Goal: Transaction & Acquisition: Obtain resource

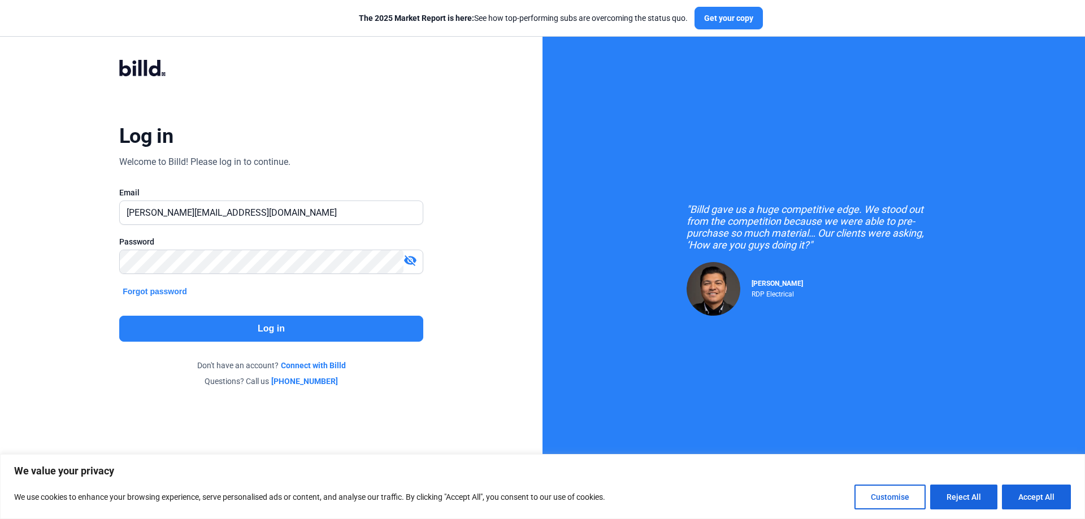
click at [231, 334] on button "Log in" at bounding box center [271, 329] width 304 height 26
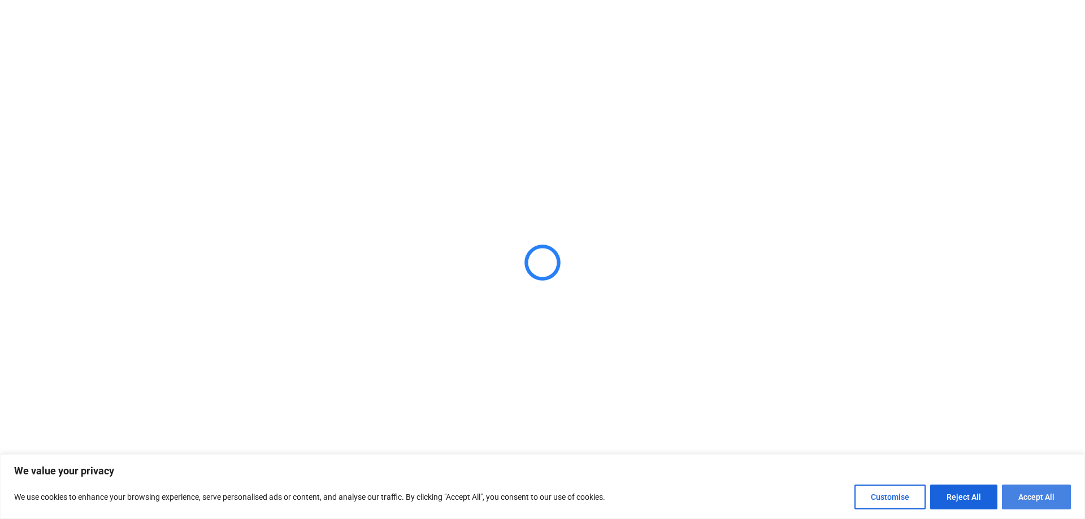
click at [1029, 492] on button "Accept All" at bounding box center [1036, 497] width 69 height 25
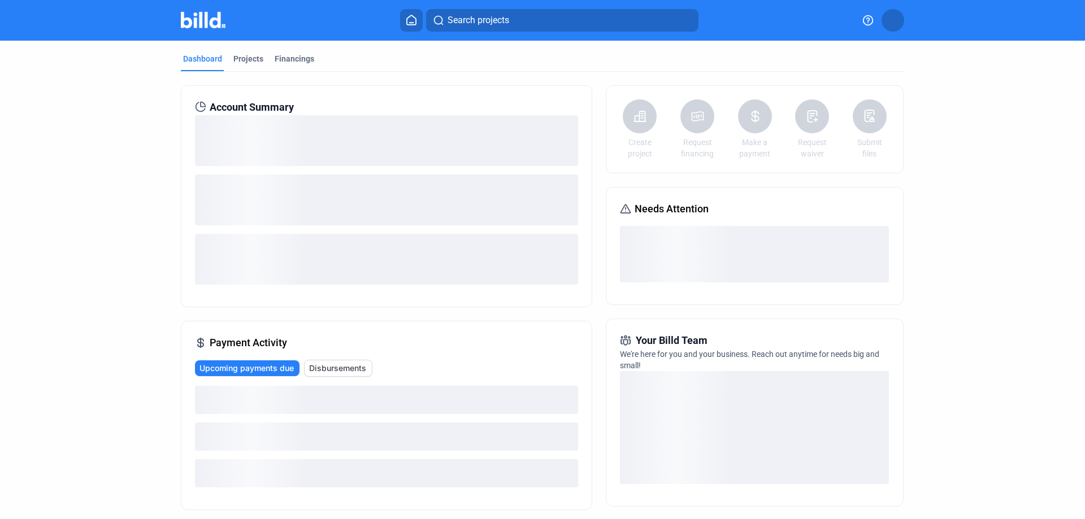
checkbox input "true"
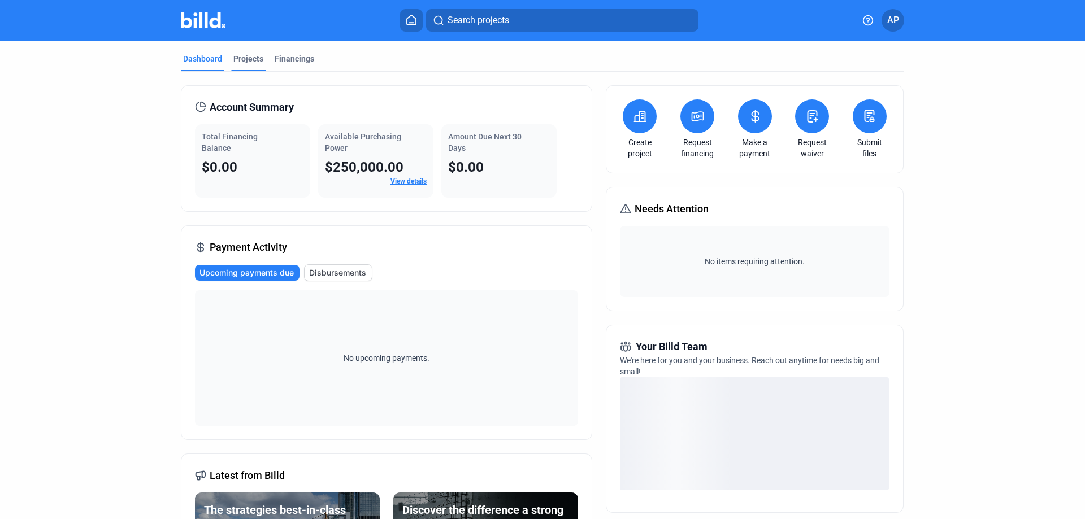
click at [244, 57] on div "Projects" at bounding box center [248, 58] width 30 height 11
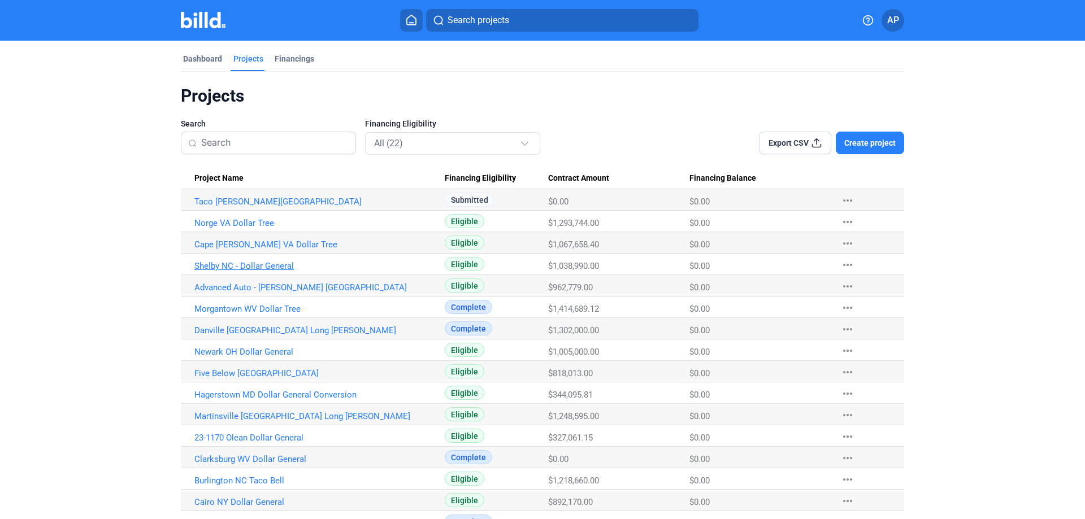
click at [269, 263] on link "Shelby NC - Dollar General" at bounding box center [319, 266] width 250 height 10
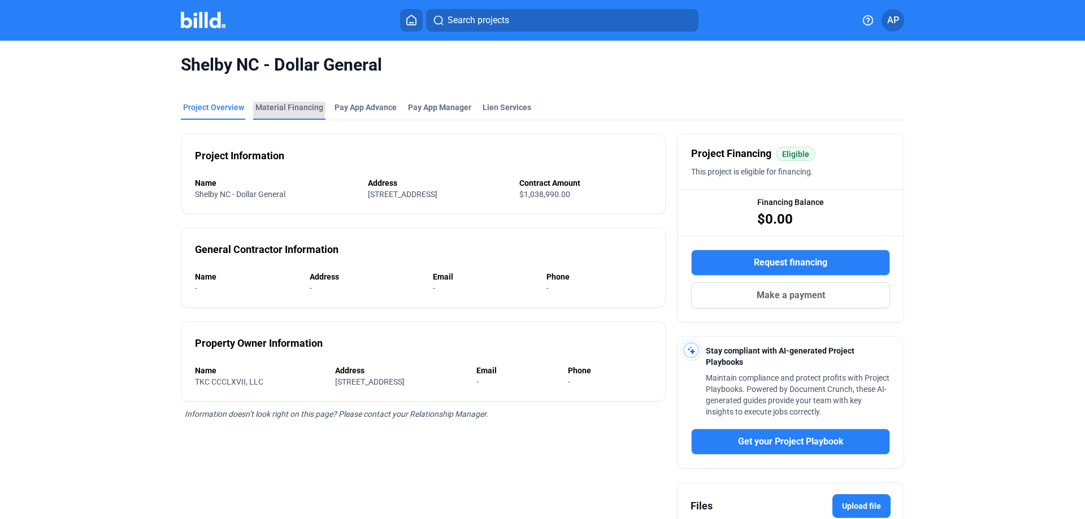
click at [275, 107] on div "Material Financing" at bounding box center [289, 107] width 68 height 11
